Goal: Task Accomplishment & Management: Use online tool/utility

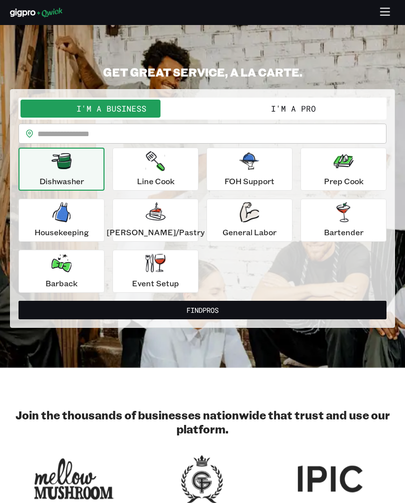
click at [271, 113] on button "I'm a Pro" at bounding box center [294, 109] width 182 height 18
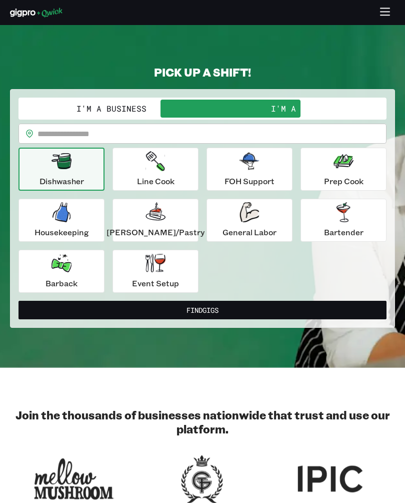
click at [165, 140] on input "text" at bounding box center [212, 134] width 349 height 20
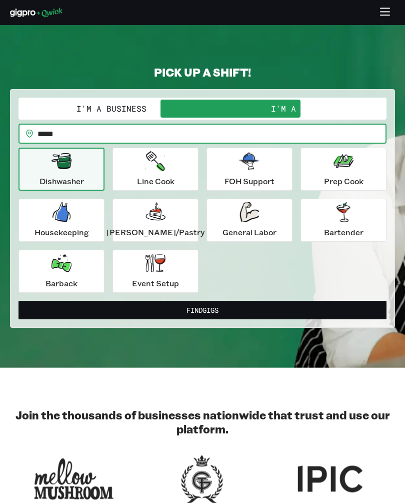
type input "*****"
click at [385, 15] on icon "button" at bounding box center [385, 15] width 9 height 0
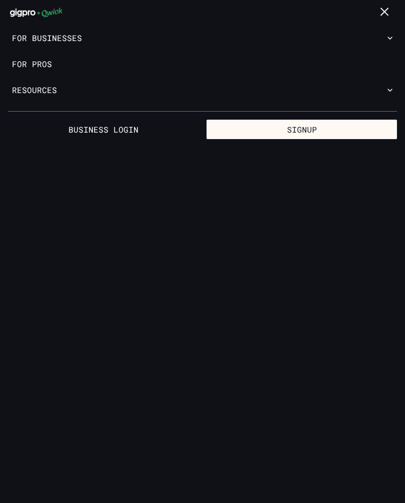
click at [33, 67] on link "For Pros" at bounding box center [202, 64] width 405 height 26
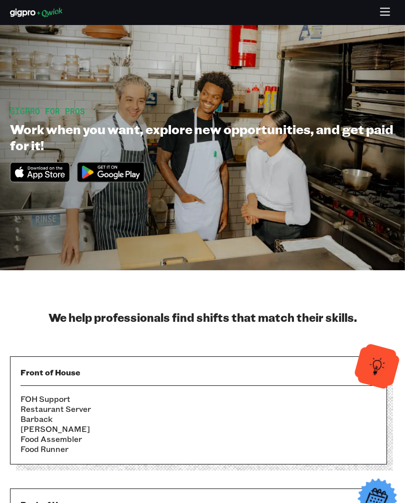
click at [383, 14] on icon "button" at bounding box center [386, 13] width 12 height 12
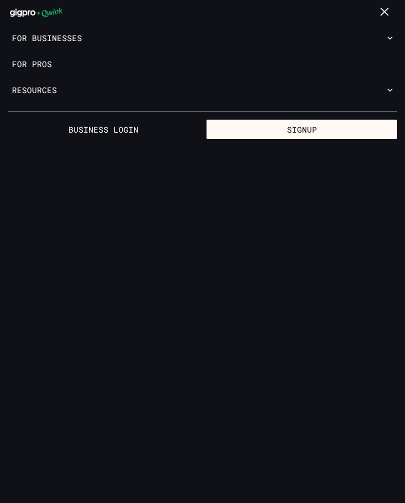
click at [41, 92] on button "Resources" at bounding box center [202, 90] width 405 height 26
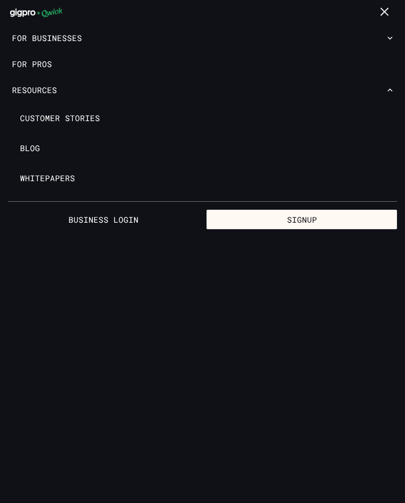
click at [50, 68] on link "For Pros" at bounding box center [202, 64] width 405 height 26
click at [34, 70] on link "For Pros" at bounding box center [202, 64] width 405 height 26
click at [31, 63] on link "For Pros" at bounding box center [202, 64] width 405 height 26
click at [382, 7] on icon "button" at bounding box center [386, 13] width 12 height 12
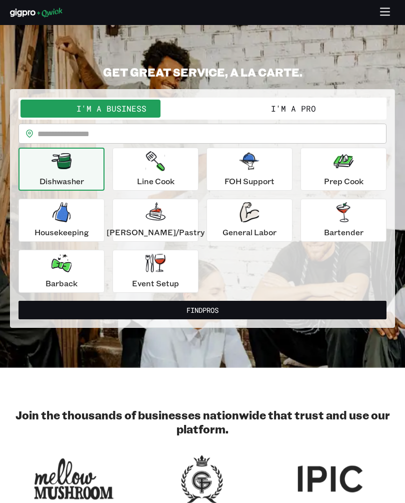
click at [294, 105] on button "I'm a Pro" at bounding box center [294, 109] width 182 height 18
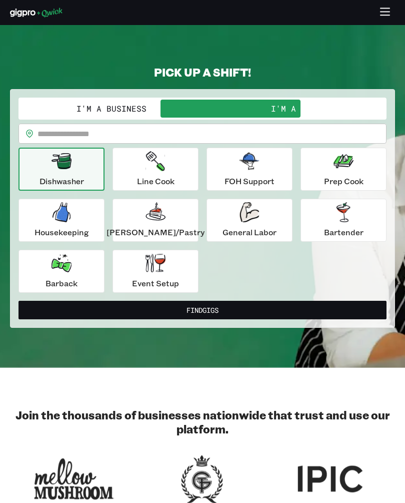
click at [169, 133] on input "text" at bounding box center [212, 134] width 349 height 20
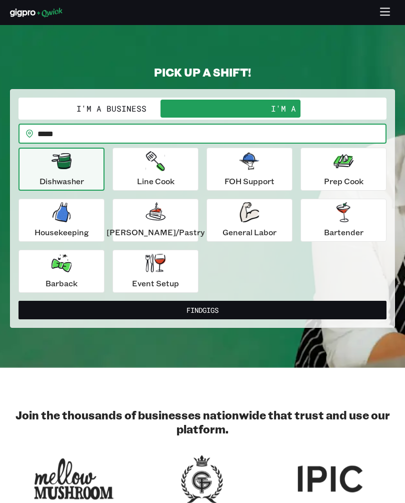
type input "*****"
click at [217, 306] on button "Find Gigs" at bounding box center [203, 310] width 368 height 19
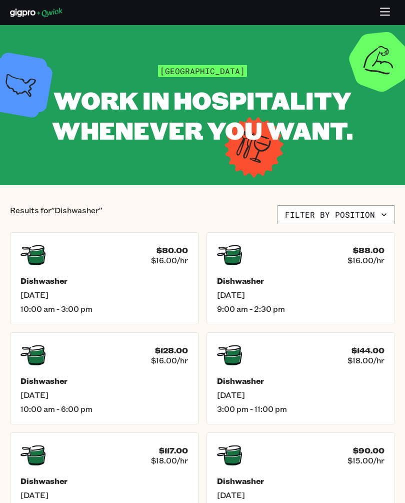
click at [385, 8] on icon "button" at bounding box center [385, 8] width 9 height 0
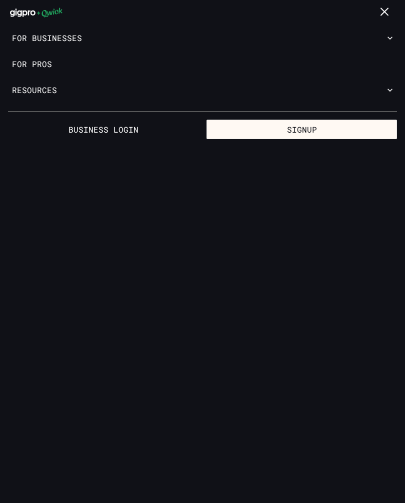
click at [40, 94] on button "Resources" at bounding box center [202, 90] width 405 height 26
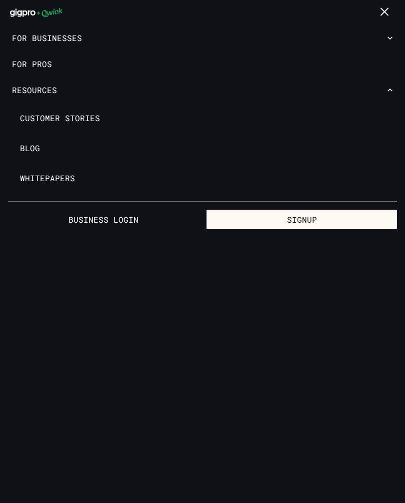
click at [91, 118] on span "Customer stories" at bounding box center [60, 118] width 80 height 10
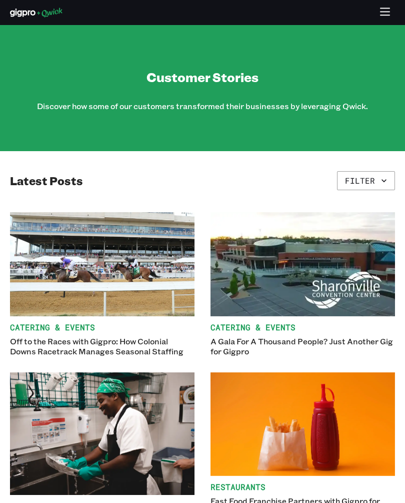
click at [381, 15] on icon "button" at bounding box center [385, 15] width 9 height 0
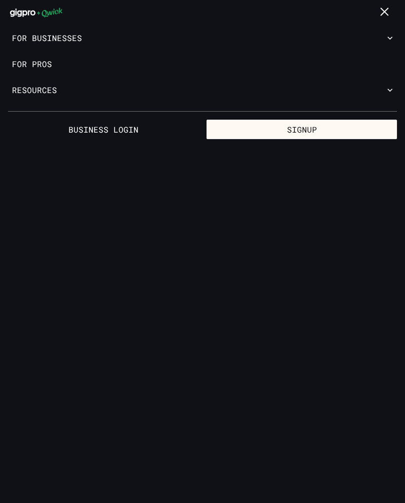
click at [31, 14] on icon at bounding box center [23, 13] width 26 height 8
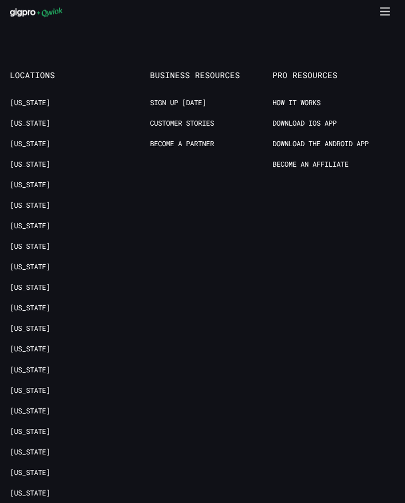
scroll to position [3130, 0]
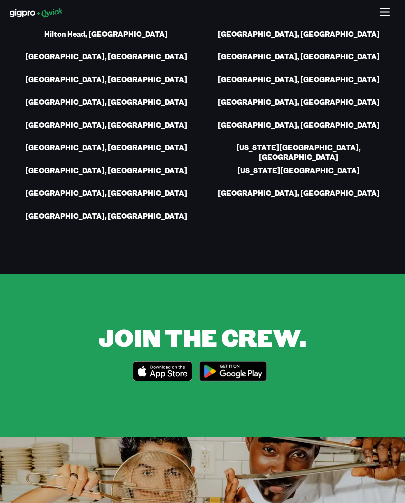
scroll to position [2517, 0]
